Goal: Use online tool/utility: Utilize a website feature to perform a specific function

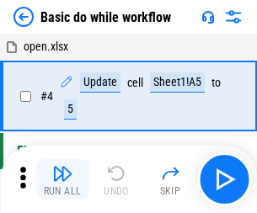
click at [62, 179] on img "button" at bounding box center [62, 173] width 20 height 20
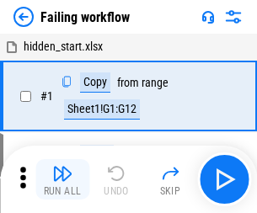
click at [62, 179] on img "button" at bounding box center [62, 173] width 20 height 20
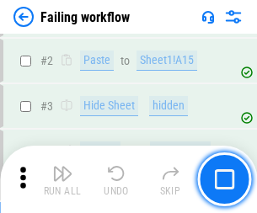
scroll to position [357, 0]
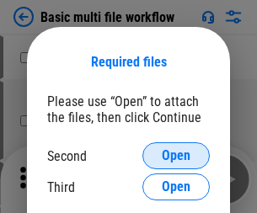
click at [176, 156] on span "Open" at bounding box center [176, 155] width 29 height 13
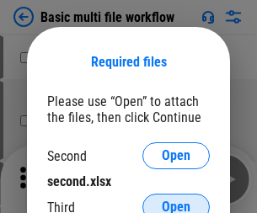
click at [176, 200] on span "Open" at bounding box center [176, 206] width 29 height 13
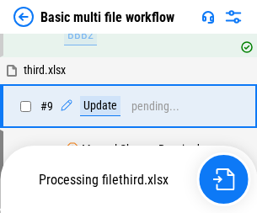
scroll to position [586, 0]
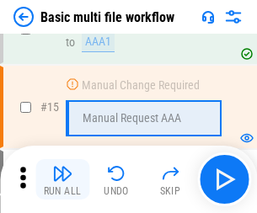
click at [62, 179] on img "button" at bounding box center [62, 173] width 20 height 20
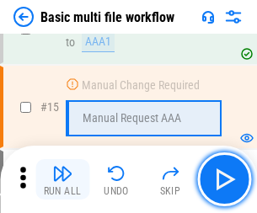
scroll to position [1121, 0]
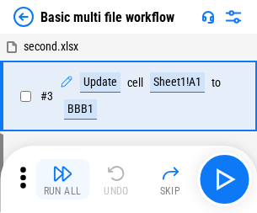
click at [62, 179] on img "button" at bounding box center [62, 173] width 20 height 20
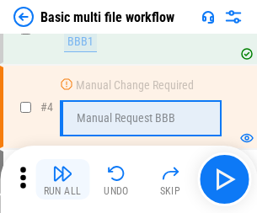
click at [62, 179] on img "button" at bounding box center [62, 173] width 20 height 20
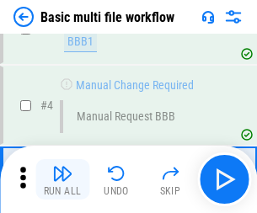
click at [62, 179] on img "button" at bounding box center [62, 173] width 20 height 20
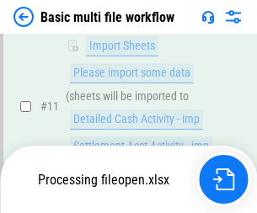
scroll to position [789, 0]
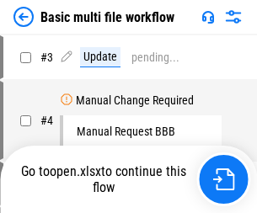
scroll to position [68, 0]
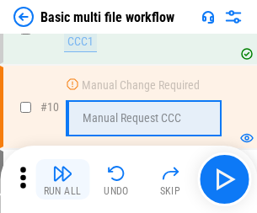
click at [62, 179] on img "button" at bounding box center [62, 173] width 20 height 20
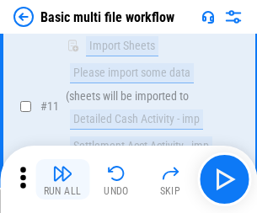
click at [62, 179] on img "button" at bounding box center [62, 173] width 20 height 20
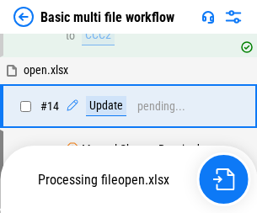
scroll to position [881, 0]
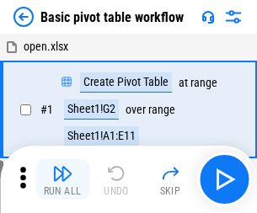
click at [62, 179] on img "button" at bounding box center [62, 173] width 20 height 20
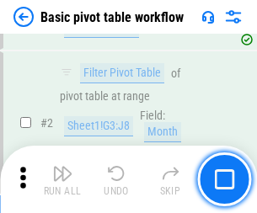
scroll to position [404, 0]
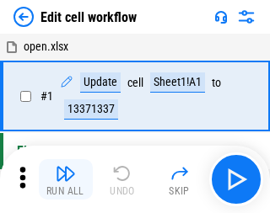
click at [62, 179] on img "button" at bounding box center [66, 173] width 20 height 20
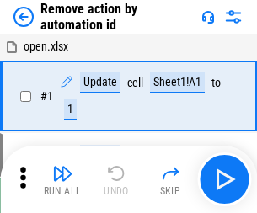
scroll to position [62, 0]
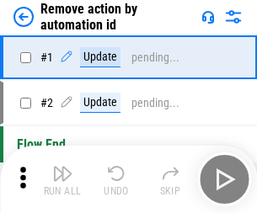
click at [62, 179] on img "button" at bounding box center [62, 173] width 20 height 20
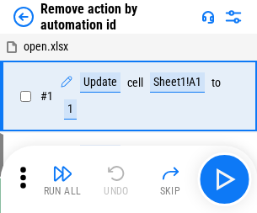
scroll to position [62, 0]
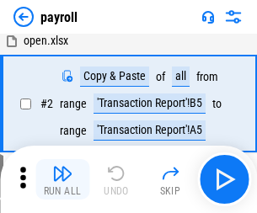
click at [62, 179] on img "button" at bounding box center [62, 173] width 20 height 20
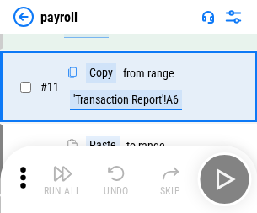
scroll to position [122, 0]
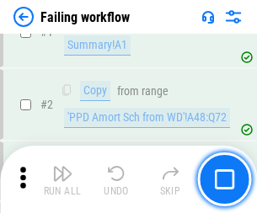
scroll to position [272, 0]
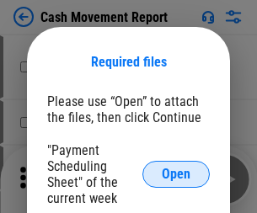
click at [176, 174] on span "Open" at bounding box center [176, 174] width 29 height 13
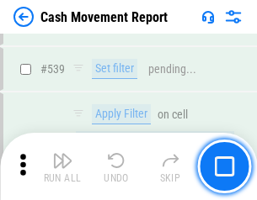
scroll to position [7477, 0]
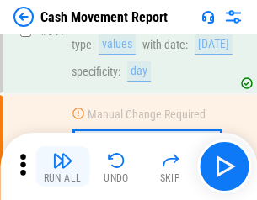
click at [62, 167] on img "button" at bounding box center [62, 161] width 20 height 20
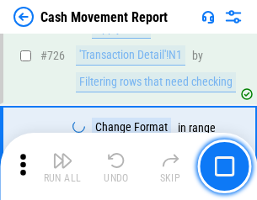
scroll to position [8789, 0]
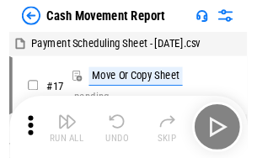
scroll to position [30, 0]
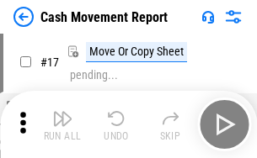
click at [62, 125] on img "button" at bounding box center [62, 119] width 20 height 20
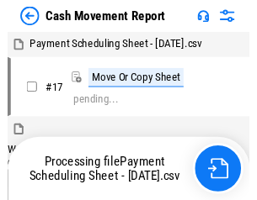
scroll to position [9, 0]
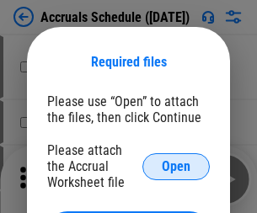
click at [176, 166] on span "Open" at bounding box center [176, 166] width 29 height 13
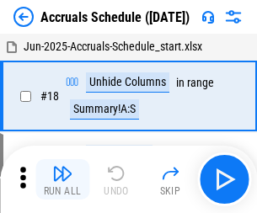
click at [62, 179] on img "button" at bounding box center [62, 173] width 20 height 20
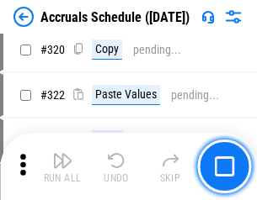
scroll to position [3134, 0]
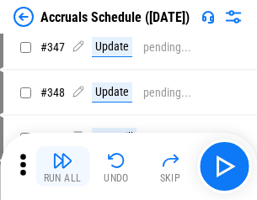
click at [62, 167] on img "button" at bounding box center [62, 161] width 20 height 20
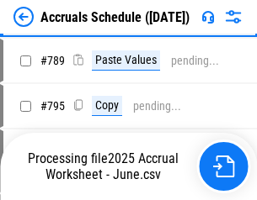
scroll to position [7077, 0]
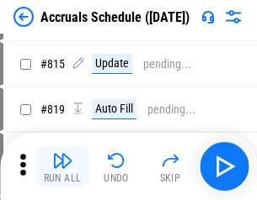
click at [62, 167] on img "button" at bounding box center [62, 161] width 20 height 20
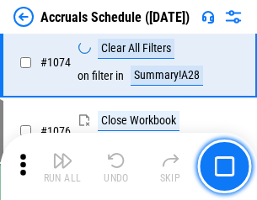
scroll to position [10090, 0]
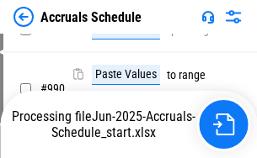
scroll to position [8404, 0]
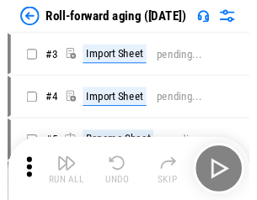
scroll to position [3, 0]
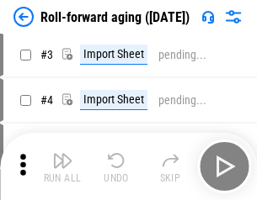
click at [62, 167] on img "button" at bounding box center [62, 161] width 20 height 20
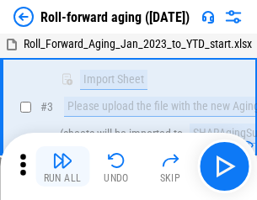
click at [62, 167] on img "button" at bounding box center [62, 161] width 20 height 20
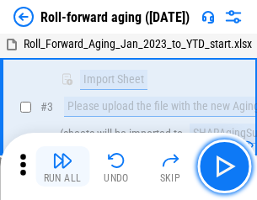
scroll to position [109, 0]
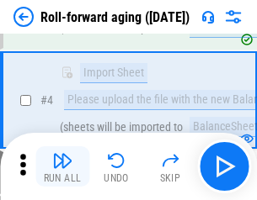
click at [62, 167] on img "button" at bounding box center [62, 161] width 20 height 20
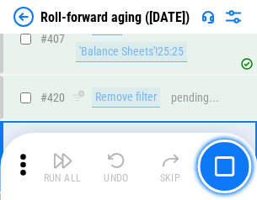
scroll to position [5842, 0]
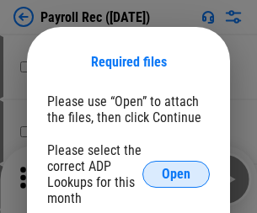
click at [176, 174] on span "Open" at bounding box center [176, 174] width 29 height 13
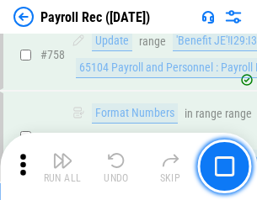
scroll to position [10117, 0]
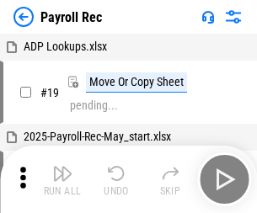
click at [62, 179] on img "button" at bounding box center [62, 173] width 20 height 20
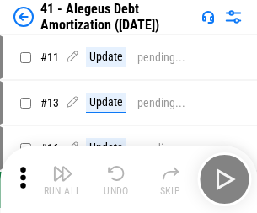
click at [62, 179] on img "button" at bounding box center [62, 173] width 20 height 20
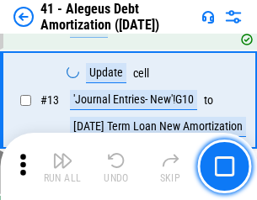
scroll to position [208, 0]
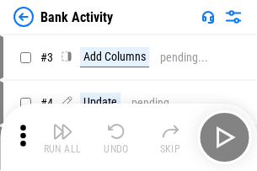
click at [62, 137] on img "button" at bounding box center [62, 131] width 20 height 20
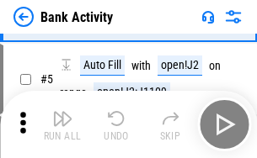
scroll to position [89, 0]
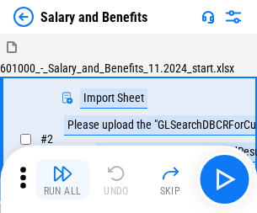
click at [62, 167] on img "button" at bounding box center [62, 173] width 20 height 20
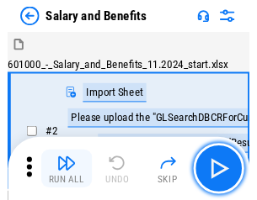
scroll to position [23, 0]
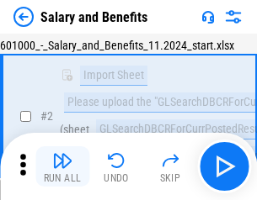
click at [62, 167] on img "button" at bounding box center [62, 161] width 20 height 20
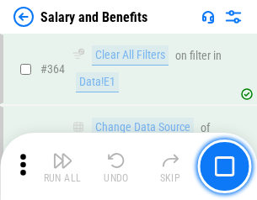
scroll to position [7934, 0]
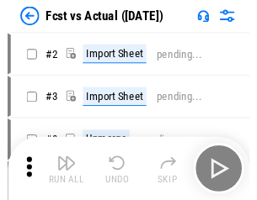
scroll to position [22, 0]
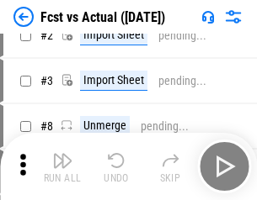
click at [62, 167] on img "button" at bounding box center [62, 161] width 20 height 20
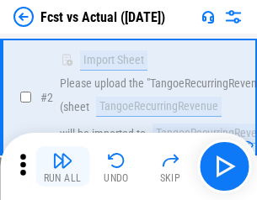
click at [62, 167] on img "button" at bounding box center [62, 161] width 20 height 20
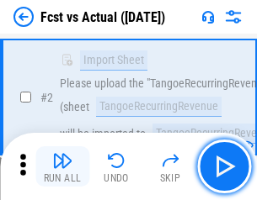
scroll to position [158, 0]
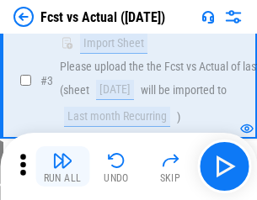
click at [62, 167] on img "button" at bounding box center [62, 161] width 20 height 20
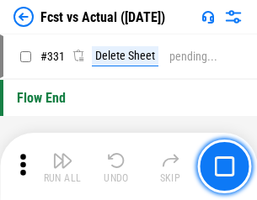
scroll to position [8064, 0]
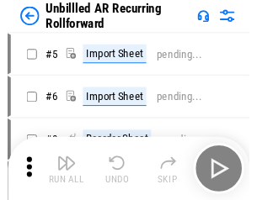
scroll to position [36, 0]
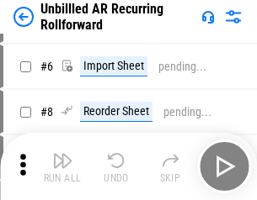
click at [62, 167] on img "button" at bounding box center [62, 161] width 20 height 20
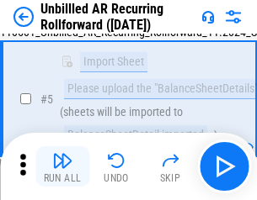
click at [62, 167] on img "button" at bounding box center [62, 161] width 20 height 20
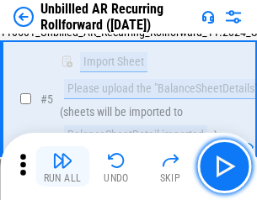
scroll to position [158, 0]
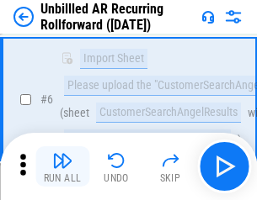
click at [62, 167] on img "button" at bounding box center [62, 161] width 20 height 20
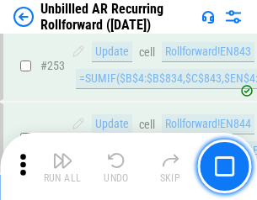
scroll to position [5722, 0]
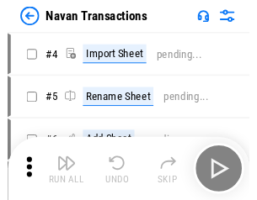
scroll to position [27, 0]
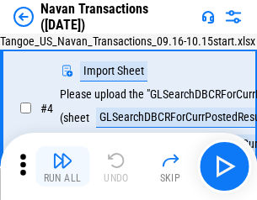
click at [62, 167] on img "button" at bounding box center [62, 161] width 20 height 20
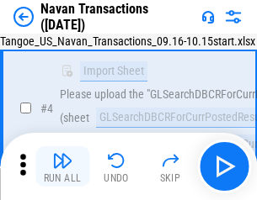
click at [62, 167] on img "button" at bounding box center [62, 161] width 20 height 20
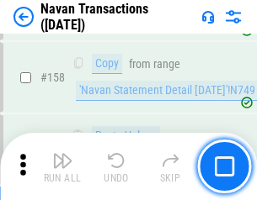
scroll to position [5462, 0]
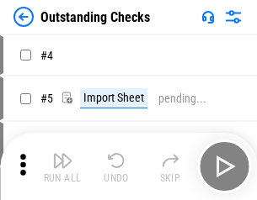
click at [62, 167] on img "button" at bounding box center [62, 161] width 20 height 20
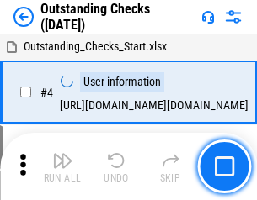
scroll to position [71, 0]
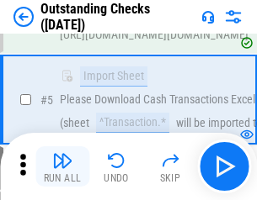
click at [62, 167] on img "button" at bounding box center [62, 161] width 20 height 20
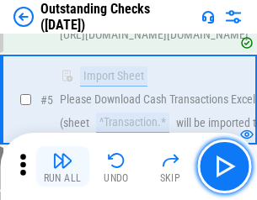
scroll to position [176, 0]
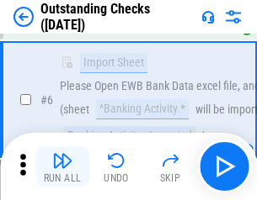
click at [62, 167] on img "button" at bounding box center [62, 161] width 20 height 20
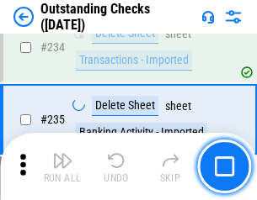
scroll to position [5116, 0]
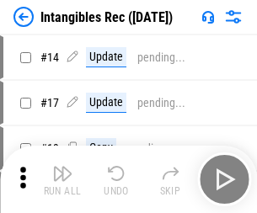
click at [62, 179] on img "button" at bounding box center [62, 173] width 20 height 20
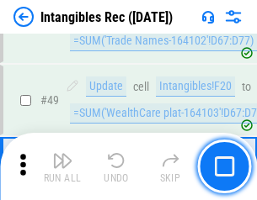
scroll to position [656, 0]
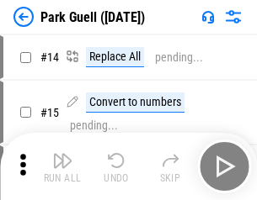
click at [62, 167] on img "button" at bounding box center [62, 161] width 20 height 20
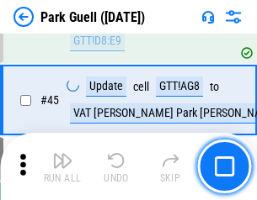
scroll to position [2107, 0]
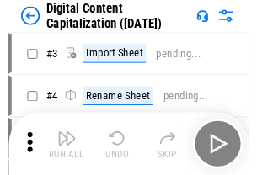
scroll to position [49, 0]
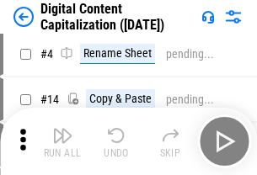
click at [62, 142] on img "button" at bounding box center [62, 136] width 20 height 20
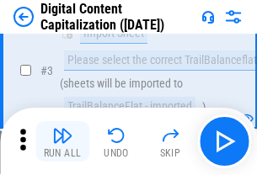
click at [62, 142] on img "button" at bounding box center [62, 136] width 20 height 20
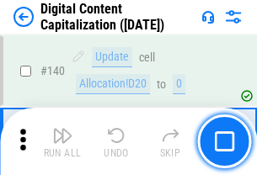
scroll to position [1787, 0]
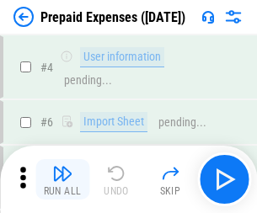
click at [62, 167] on img "button" at bounding box center [62, 173] width 20 height 20
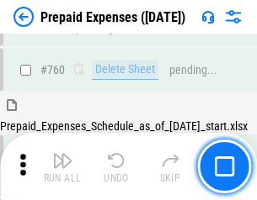
scroll to position [4669, 0]
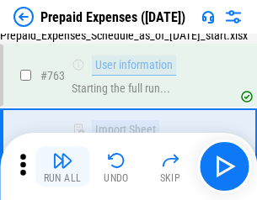
click at [62, 167] on img "button" at bounding box center [62, 161] width 20 height 20
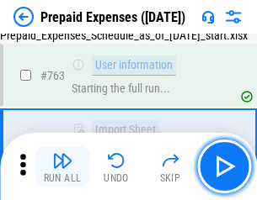
scroll to position [4769, 0]
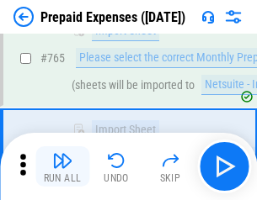
click at [62, 167] on img "button" at bounding box center [62, 161] width 20 height 20
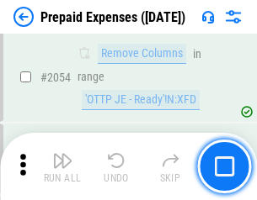
scroll to position [17610, 0]
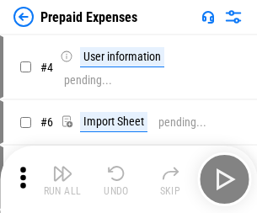
click at [62, 179] on img "button" at bounding box center [62, 173] width 20 height 20
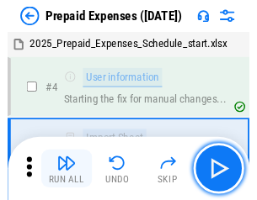
scroll to position [74, 0]
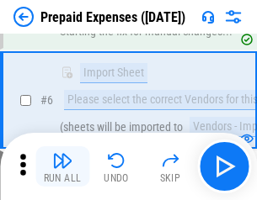
click at [62, 167] on img "button" at bounding box center [62, 161] width 20 height 20
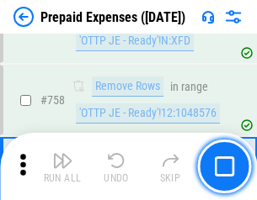
scroll to position [6003, 0]
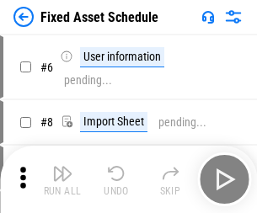
click at [62, 179] on img "button" at bounding box center [62, 173] width 20 height 20
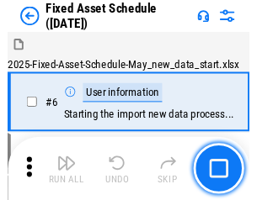
scroll to position [91, 0]
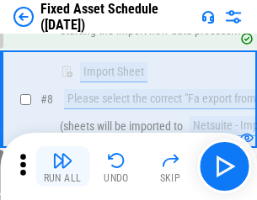
click at [62, 167] on img "button" at bounding box center [62, 161] width 20 height 20
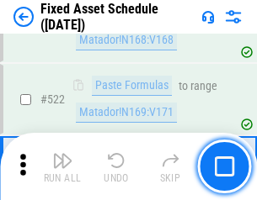
scroll to position [5855, 0]
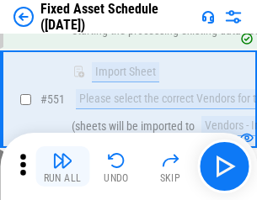
click at [62, 167] on img "button" at bounding box center [62, 161] width 20 height 20
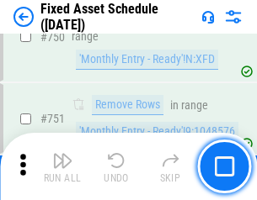
scroll to position [8213, 0]
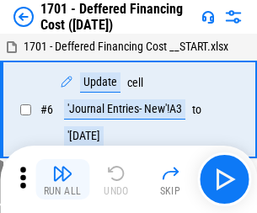
click at [62, 179] on img "button" at bounding box center [62, 173] width 20 height 20
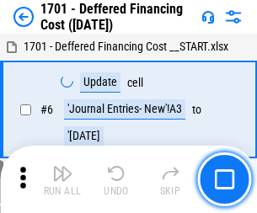
scroll to position [202, 0]
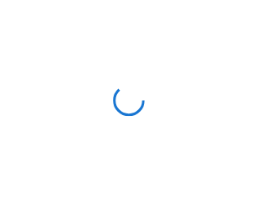
scroll to position [3, 0]
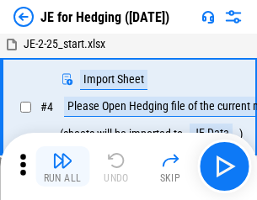
click at [62, 167] on img "button" at bounding box center [62, 161] width 20 height 20
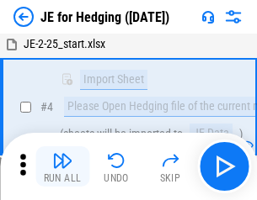
click at [62, 167] on img "button" at bounding box center [62, 161] width 20 height 20
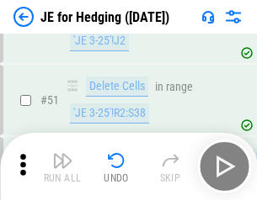
scroll to position [1091, 0]
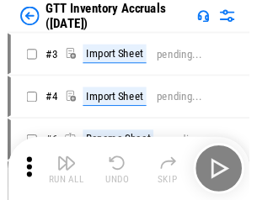
scroll to position [3, 0]
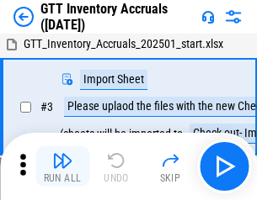
click at [62, 167] on img "button" at bounding box center [62, 161] width 20 height 20
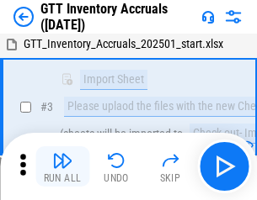
click at [62, 167] on img "button" at bounding box center [62, 161] width 20 height 20
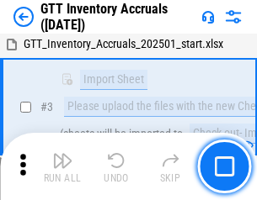
scroll to position [109, 0]
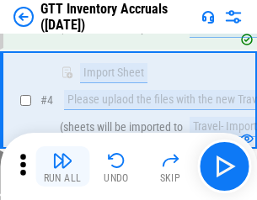
click at [62, 167] on img "button" at bounding box center [62, 161] width 20 height 20
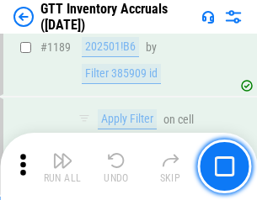
scroll to position [13757, 0]
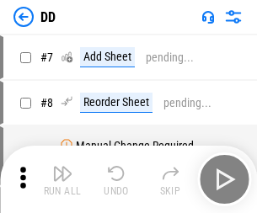
click at [62, 179] on img "button" at bounding box center [62, 173] width 20 height 20
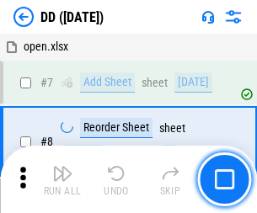
scroll to position [163, 0]
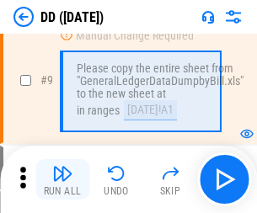
click at [62, 179] on img "button" at bounding box center [62, 173] width 20 height 20
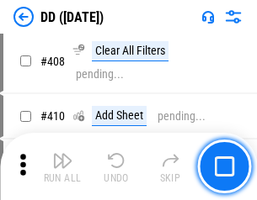
scroll to position [7538, 0]
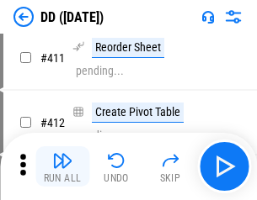
click at [62, 167] on img "button" at bounding box center [62, 161] width 20 height 20
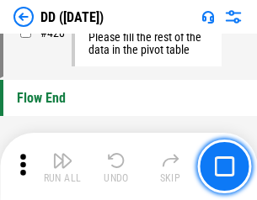
scroll to position [8063, 0]
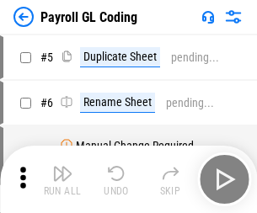
click at [62, 179] on img "button" at bounding box center [62, 173] width 20 height 20
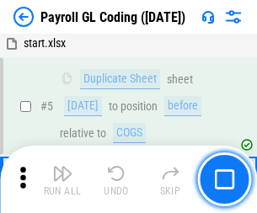
scroll to position [202, 0]
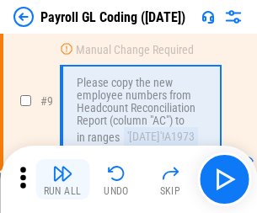
click at [62, 179] on img "button" at bounding box center [62, 173] width 20 height 20
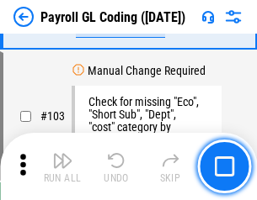
scroll to position [3952, 0]
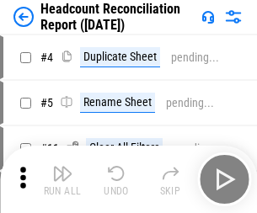
click at [62, 179] on img "button" at bounding box center [62, 173] width 20 height 20
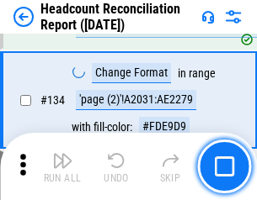
scroll to position [2025, 0]
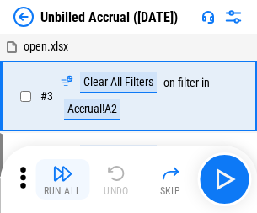
click at [62, 179] on img "button" at bounding box center [62, 173] width 20 height 20
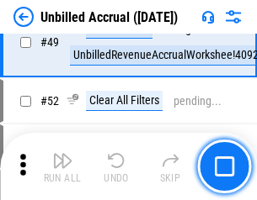
scroll to position [1528, 0]
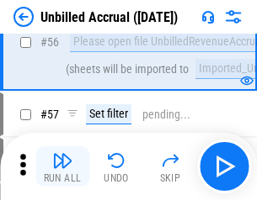
click at [62, 167] on img "button" at bounding box center [62, 161] width 20 height 20
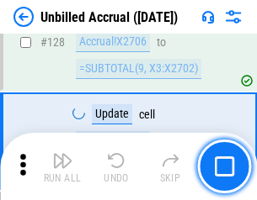
scroll to position [5018, 0]
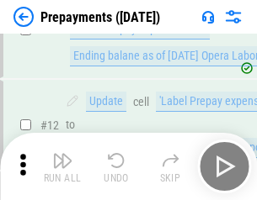
scroll to position [105, 0]
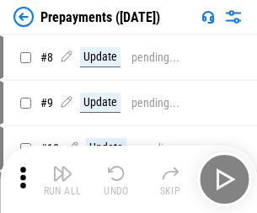
click at [62, 179] on img "button" at bounding box center [62, 173] width 20 height 20
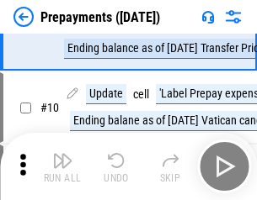
scroll to position [105, 0]
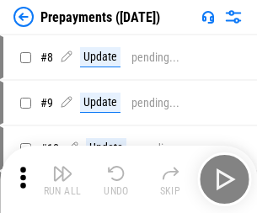
click at [62, 179] on img "button" at bounding box center [62, 173] width 20 height 20
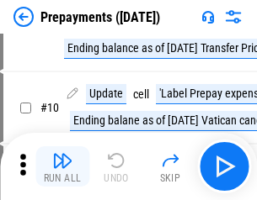
scroll to position [105, 0]
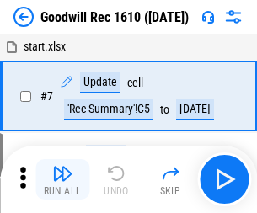
click at [62, 179] on img "button" at bounding box center [62, 173] width 20 height 20
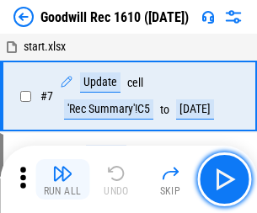
scroll to position [288, 0]
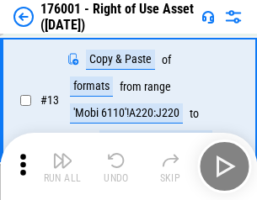
scroll to position [109, 0]
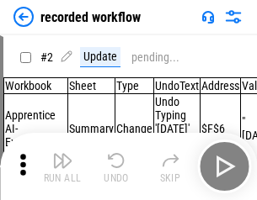
click at [62, 167] on img "button" at bounding box center [62, 161] width 20 height 20
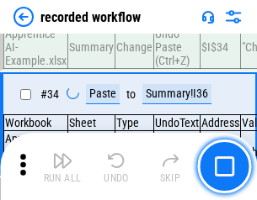
scroll to position [5266, 0]
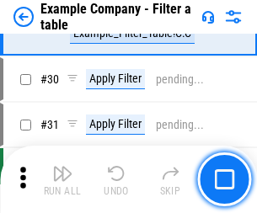
scroll to position [1542, 0]
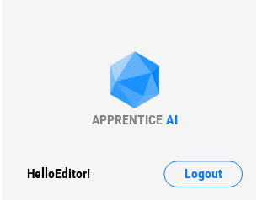
scroll to position [26, 0]
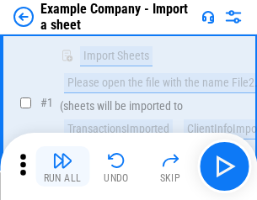
click at [62, 167] on img "button" at bounding box center [62, 161] width 20 height 20
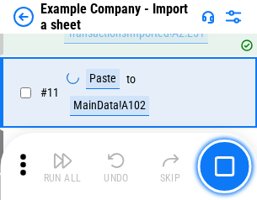
scroll to position [372, 0]
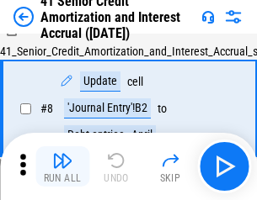
click at [62, 167] on img "button" at bounding box center [62, 161] width 20 height 20
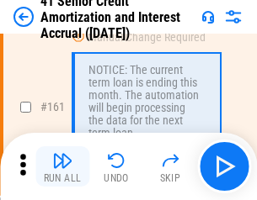
click at [62, 167] on img "button" at bounding box center [62, 161] width 20 height 20
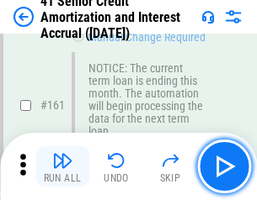
scroll to position [1802, 0]
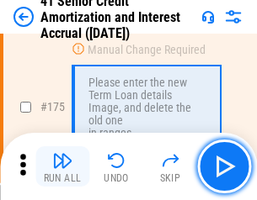
click at [62, 167] on img "button" at bounding box center [62, 161] width 20 height 20
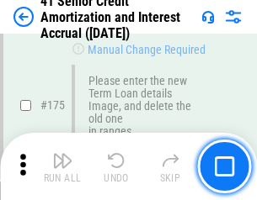
scroll to position [1973, 0]
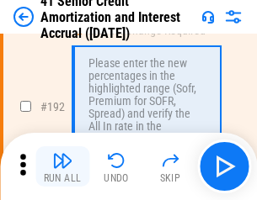
click at [62, 167] on img "button" at bounding box center [62, 161] width 20 height 20
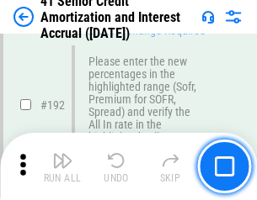
scroll to position [2150, 0]
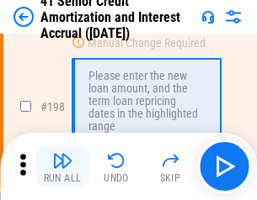
click at [62, 167] on img "button" at bounding box center [62, 161] width 20 height 20
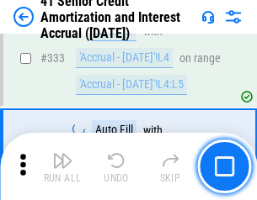
scroll to position [4304, 0]
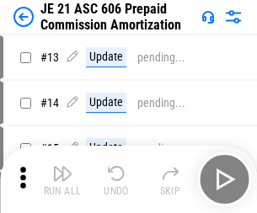
click at [62, 167] on img "button" at bounding box center [62, 173] width 20 height 20
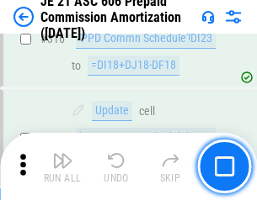
scroll to position [3145, 0]
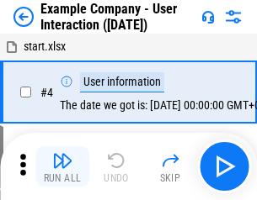
click at [62, 167] on img "button" at bounding box center [62, 161] width 20 height 20
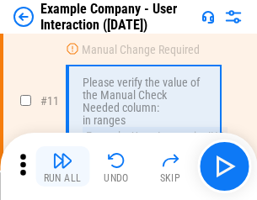
click at [62, 167] on img "button" at bounding box center [62, 161] width 20 height 20
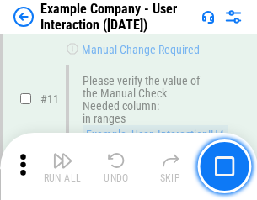
scroll to position [365, 0]
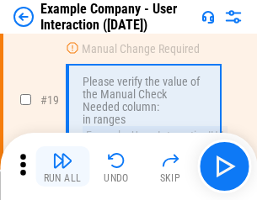
click at [62, 167] on img "button" at bounding box center [62, 161] width 20 height 20
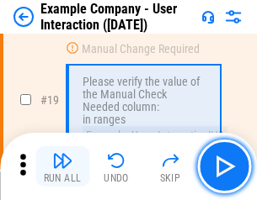
click at [62, 167] on img "button" at bounding box center [62, 161] width 20 height 20
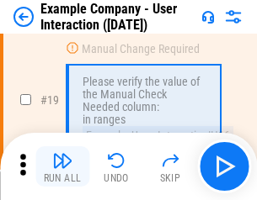
click at [62, 167] on img "button" at bounding box center [62, 161] width 20 height 20
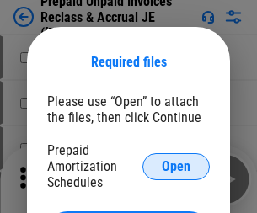
click at [176, 166] on span "Open" at bounding box center [176, 166] width 29 height 13
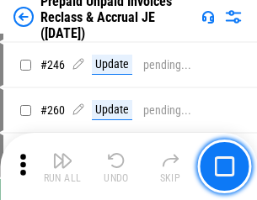
scroll to position [2274, 0]
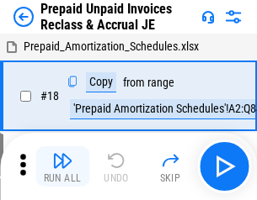
click at [62, 167] on img "button" at bounding box center [62, 161] width 20 height 20
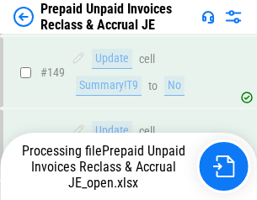
scroll to position [1466, 0]
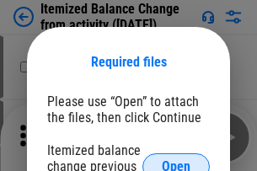
click at [176, 160] on span "Open" at bounding box center [176, 166] width 29 height 13
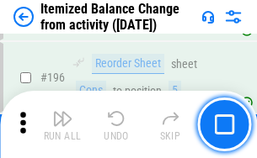
scroll to position [3242, 0]
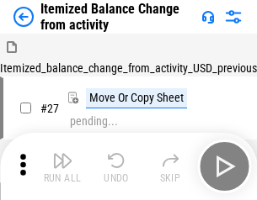
scroll to position [26, 0]
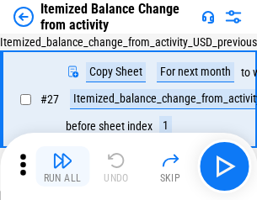
click at [62, 167] on img "button" at bounding box center [62, 161] width 20 height 20
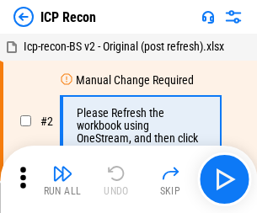
scroll to position [8, 0]
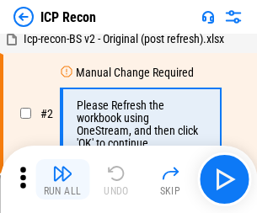
click at [62, 179] on img "button" at bounding box center [62, 173] width 20 height 20
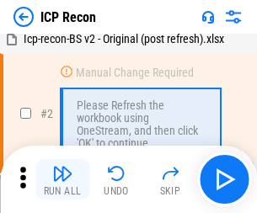
click at [62, 179] on img "button" at bounding box center [62, 173] width 20 height 20
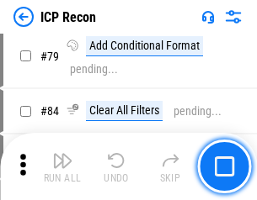
scroll to position [1651, 0]
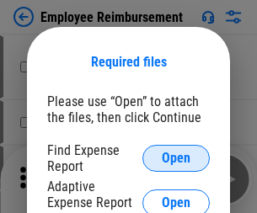
click at [176, 158] on span "Open" at bounding box center [176, 158] width 29 height 13
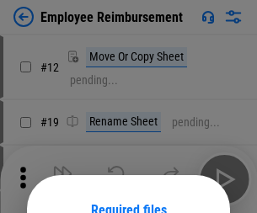
scroll to position [148, 0]
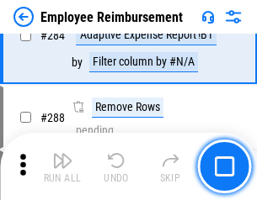
scroll to position [4579, 0]
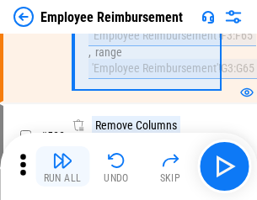
click at [62, 167] on img "button" at bounding box center [62, 161] width 20 height 20
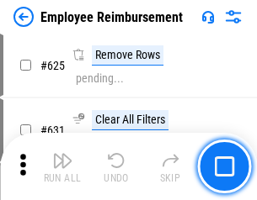
scroll to position [10087, 0]
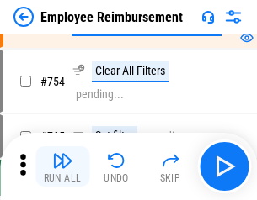
click at [62, 167] on img "button" at bounding box center [62, 161] width 20 height 20
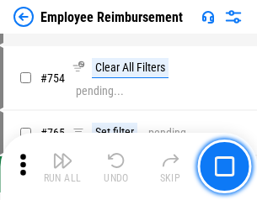
scroll to position [11819, 0]
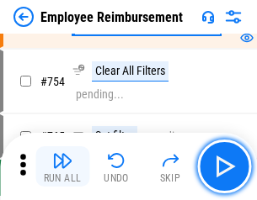
click at [62, 167] on img "button" at bounding box center [62, 161] width 20 height 20
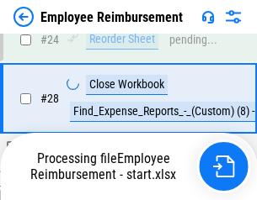
scroll to position [788, 0]
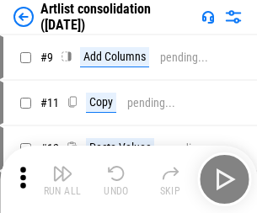
click at [62, 179] on img "button" at bounding box center [62, 173] width 20 height 20
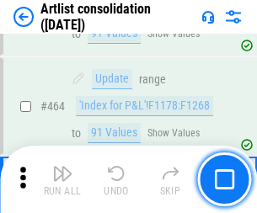
scroll to position [7377, 0]
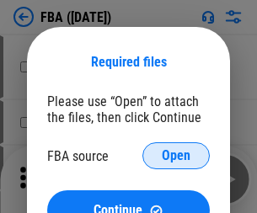
click at [176, 156] on span "Open" at bounding box center [176, 155] width 29 height 13
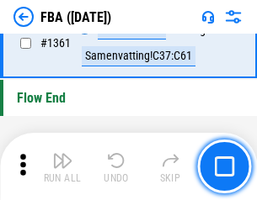
scroll to position [18093, 0]
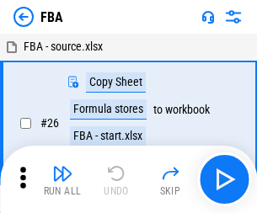
scroll to position [17, 0]
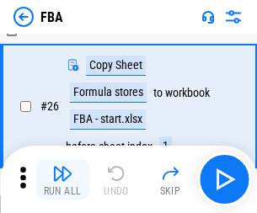
click at [62, 179] on img "button" at bounding box center [62, 173] width 20 height 20
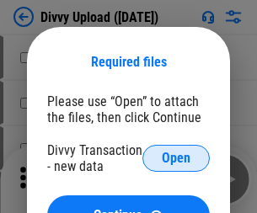
click at [176, 158] on span "Open" at bounding box center [176, 158] width 29 height 13
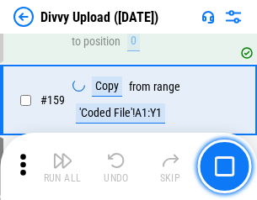
scroll to position [1745, 0]
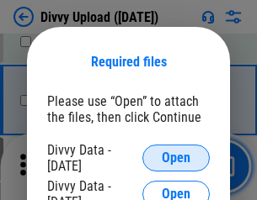
click at [176, 158] on span "Open" at bounding box center [176, 158] width 29 height 13
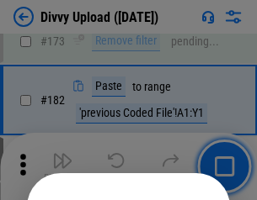
scroll to position [1891, 0]
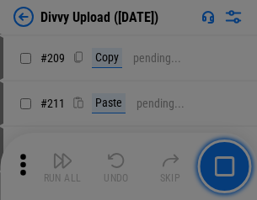
scroll to position [2862, 0]
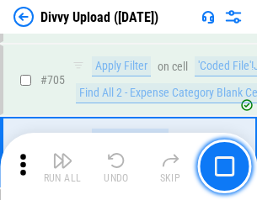
scroll to position [11525, 0]
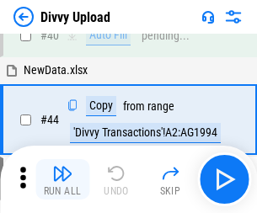
click at [62, 179] on img "button" at bounding box center [62, 173] width 20 height 20
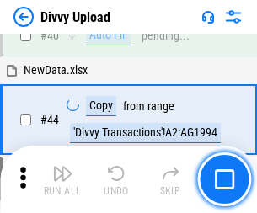
scroll to position [185, 0]
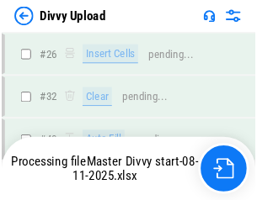
scroll to position [1745, 0]
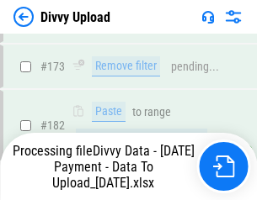
scroll to position [1899, 0]
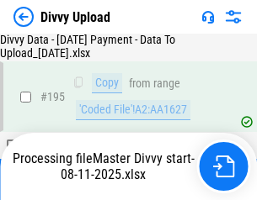
scroll to position [2354, 0]
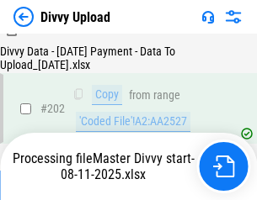
scroll to position [2739, 0]
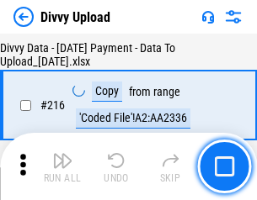
scroll to position [3469, 0]
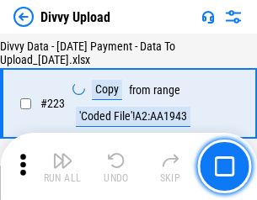
scroll to position [3840, 0]
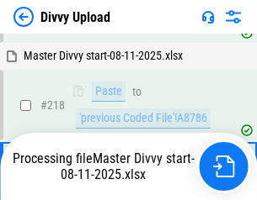
scroll to position [3555, 0]
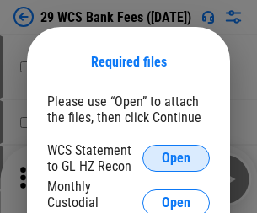
click at [176, 158] on span "Open" at bounding box center [176, 158] width 29 height 13
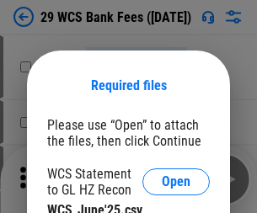
scroll to position [24, 0]
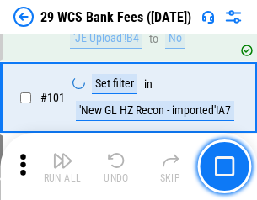
scroll to position [1642, 0]
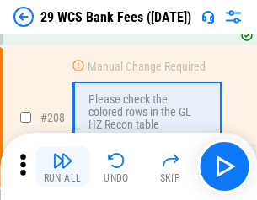
click at [62, 167] on img "button" at bounding box center [62, 161] width 20 height 20
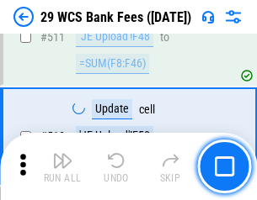
scroll to position [8476, 0]
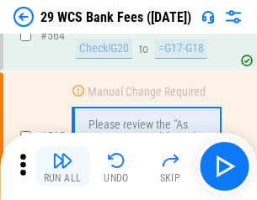
click at [62, 167] on img "button" at bounding box center [62, 161] width 20 height 20
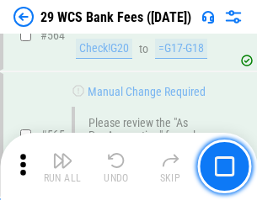
scroll to position [9111, 0]
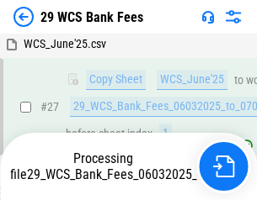
scroll to position [336, 0]
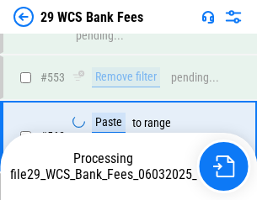
scroll to position [8994, 0]
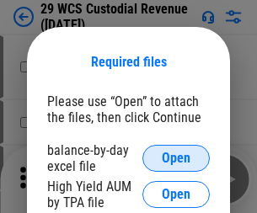
click at [176, 158] on span "Open" at bounding box center [176, 158] width 29 height 13
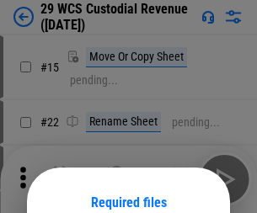
scroll to position [141, 0]
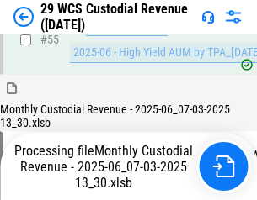
scroll to position [1263, 0]
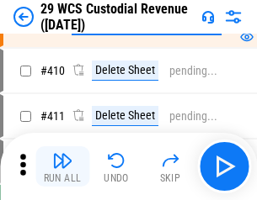
click at [62, 167] on img "button" at bounding box center [62, 161] width 20 height 20
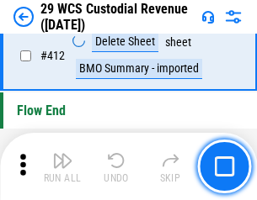
scroll to position [8046, 0]
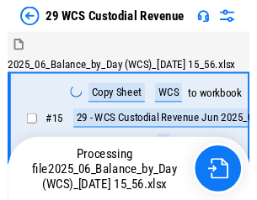
scroll to position [40, 0]
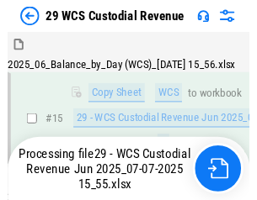
scroll to position [382, 0]
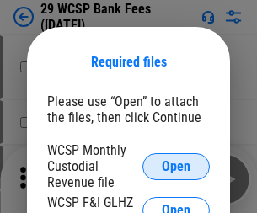
click at [176, 166] on span "Open" at bounding box center [176, 166] width 29 height 13
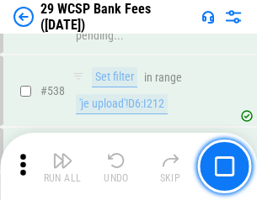
scroll to position [6473, 0]
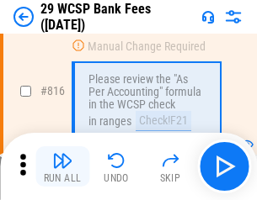
click at [62, 167] on img "button" at bounding box center [62, 161] width 20 height 20
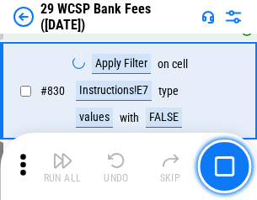
scroll to position [10689, 0]
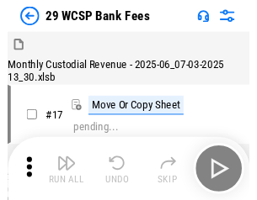
scroll to position [40, 0]
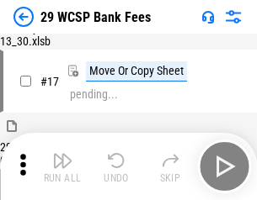
click at [62, 167] on img "button" at bounding box center [62, 161] width 20 height 20
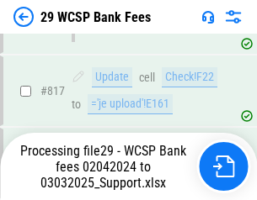
scroll to position [10359, 0]
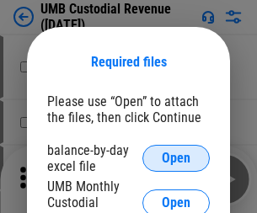
click at [176, 158] on span "Open" at bounding box center [176, 158] width 29 height 13
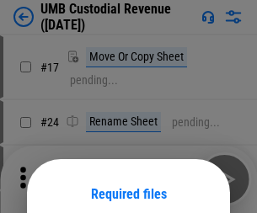
scroll to position [132, 0]
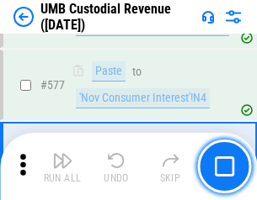
scroll to position [7857, 0]
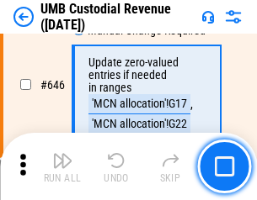
click at [62, 167] on img "button" at bounding box center [62, 161] width 20 height 20
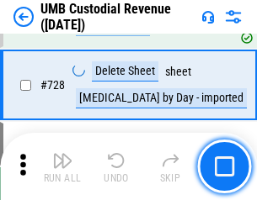
scroll to position [10392, 0]
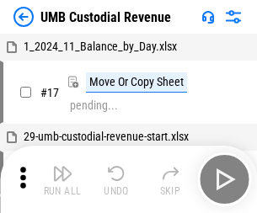
scroll to position [13, 0]
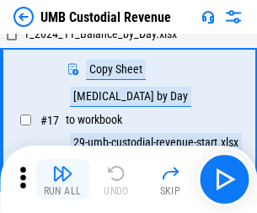
click at [62, 179] on img "button" at bounding box center [62, 173] width 20 height 20
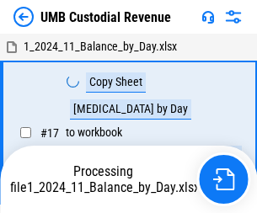
scroll to position [13, 0]
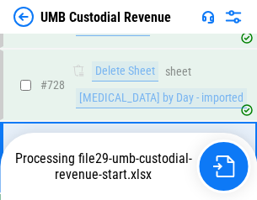
scroll to position [10354, 0]
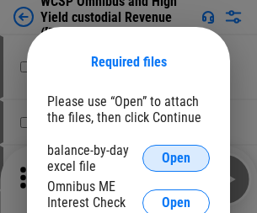
click at [176, 158] on span "Open" at bounding box center [176, 158] width 29 height 13
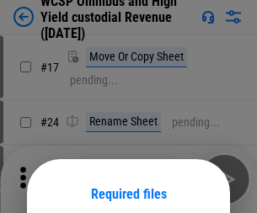
scroll to position [132, 0]
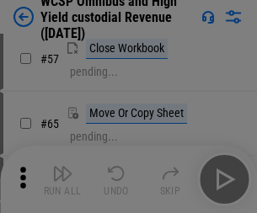
scroll to position [735, 0]
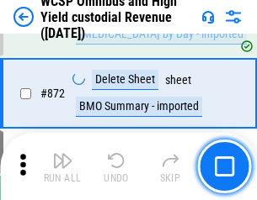
scroll to position [14258, 0]
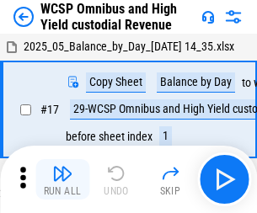
click at [62, 167] on img "button" at bounding box center [62, 173] width 20 height 20
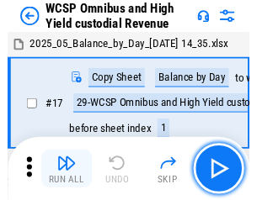
scroll to position [9, 0]
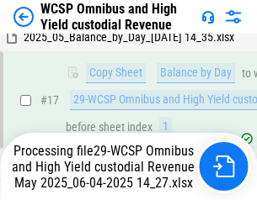
scroll to position [350, 0]
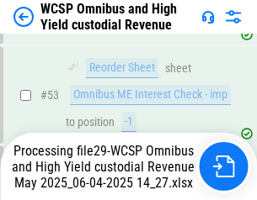
scroll to position [1232, 0]
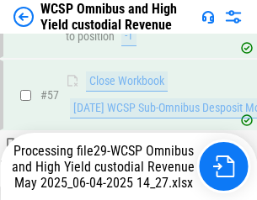
scroll to position [1729, 0]
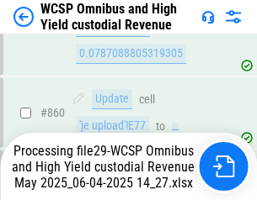
scroll to position [14219, 0]
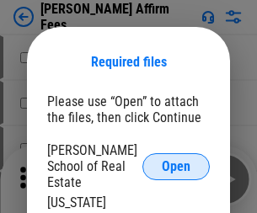
click at [176, 160] on span "Open" at bounding box center [176, 166] width 29 height 13
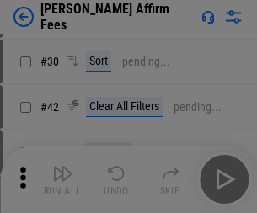
scroll to position [343, 0]
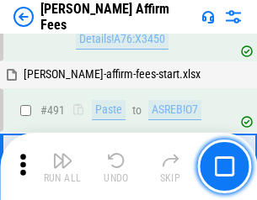
scroll to position [4581, 0]
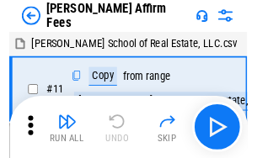
scroll to position [17, 0]
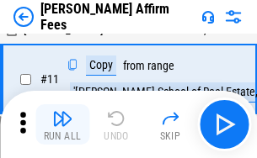
click at [62, 125] on img "button" at bounding box center [62, 119] width 20 height 20
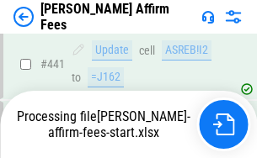
scroll to position [4418, 0]
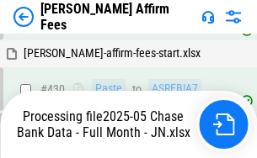
scroll to position [4444, 0]
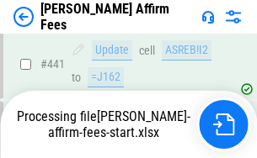
scroll to position [4418, 0]
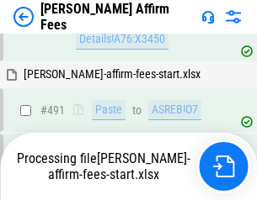
scroll to position [4581, 0]
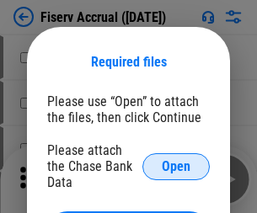
click at [176, 160] on span "Open" at bounding box center [176, 166] width 29 height 13
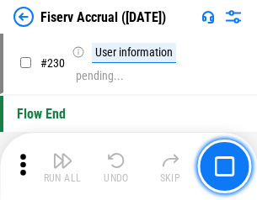
scroll to position [5338, 0]
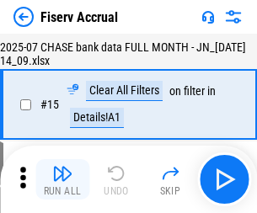
click at [62, 179] on img "button" at bounding box center [62, 173] width 20 height 20
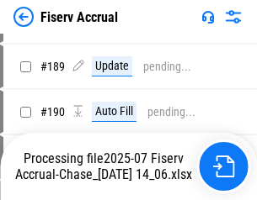
scroll to position [4429, 0]
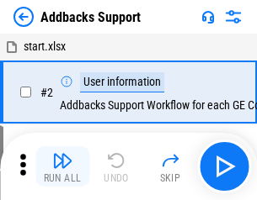
click at [62, 167] on img "button" at bounding box center [62, 161] width 20 height 20
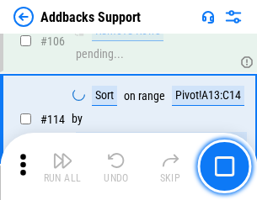
scroll to position [1227, 0]
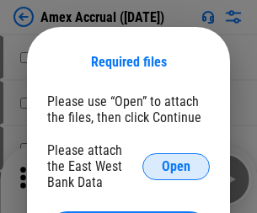
click at [176, 166] on span "Open" at bounding box center [176, 166] width 29 height 13
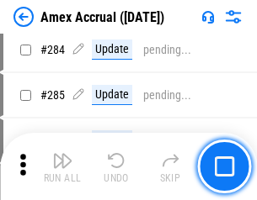
scroll to position [4613, 0]
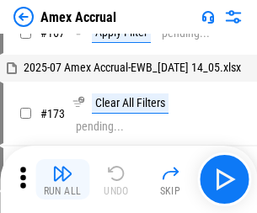
click at [62, 179] on img "button" at bounding box center [62, 173] width 20 height 20
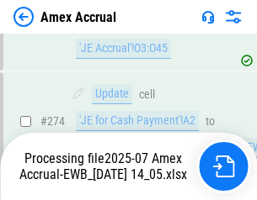
scroll to position [5021, 0]
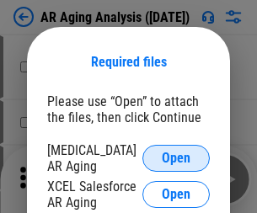
click at [176, 156] on span "Open" at bounding box center [176, 158] width 29 height 13
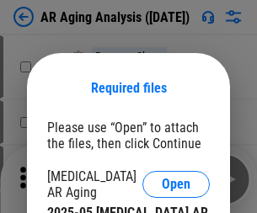
scroll to position [26, 0]
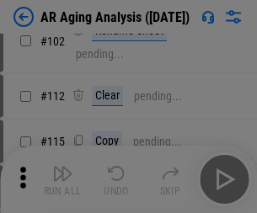
scroll to position [232, 0]
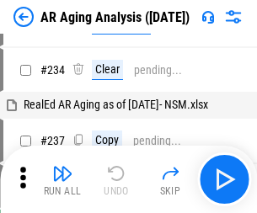
scroll to position [17, 0]
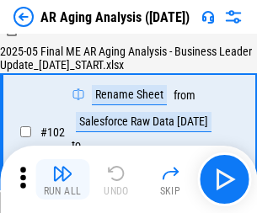
click at [62, 179] on img "button" at bounding box center [62, 173] width 20 height 20
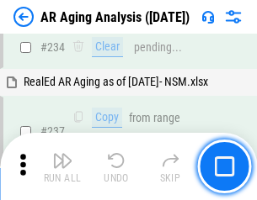
scroll to position [2611, 0]
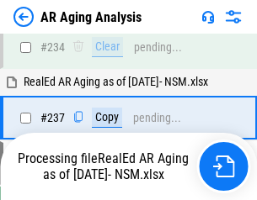
scroll to position [2592, 0]
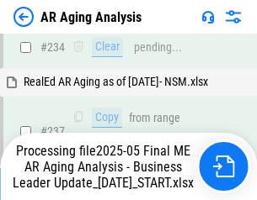
scroll to position [2592, 0]
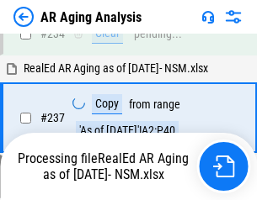
scroll to position [2592, 0]
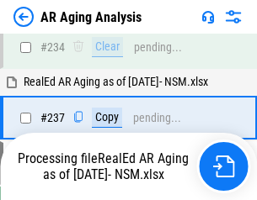
scroll to position [2592, 0]
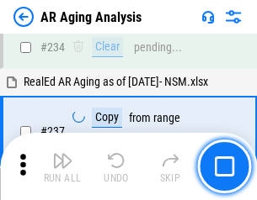
scroll to position [2592, 0]
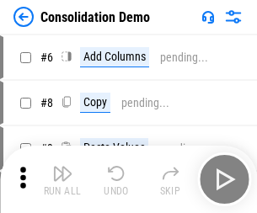
click at [62, 179] on img "button" at bounding box center [62, 173] width 20 height 20
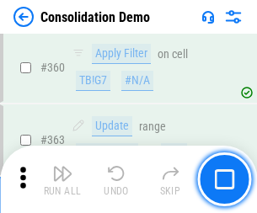
scroll to position [5646, 0]
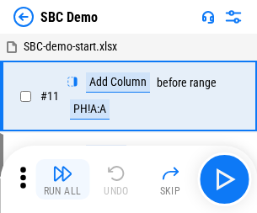
click at [62, 179] on img "button" at bounding box center [62, 173] width 20 height 20
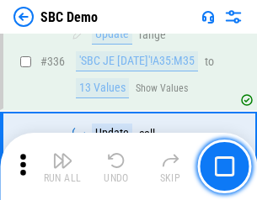
scroll to position [4432, 0]
